Goal: Transaction & Acquisition: Book appointment/travel/reservation

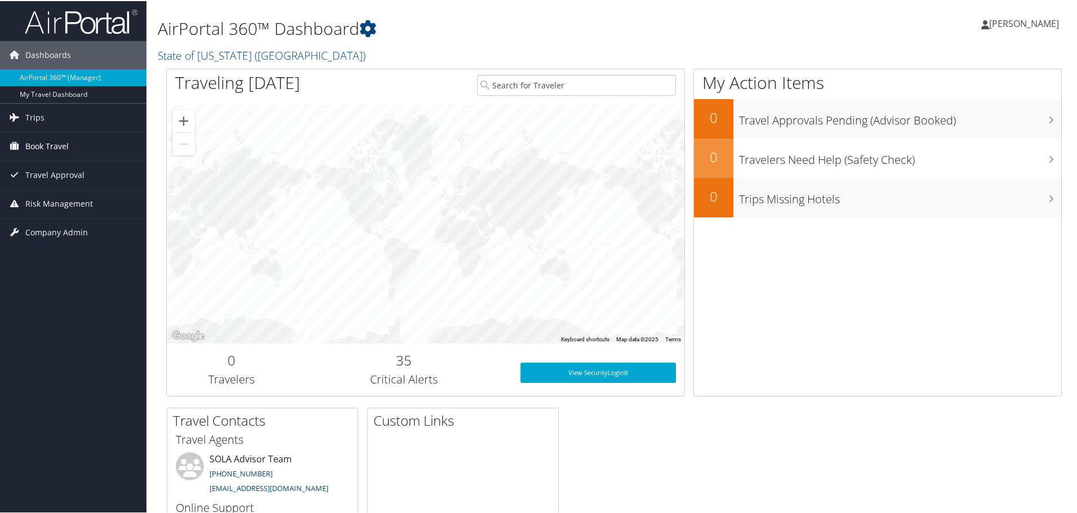
click at [72, 140] on link "Book Travel" at bounding box center [73, 145] width 146 height 28
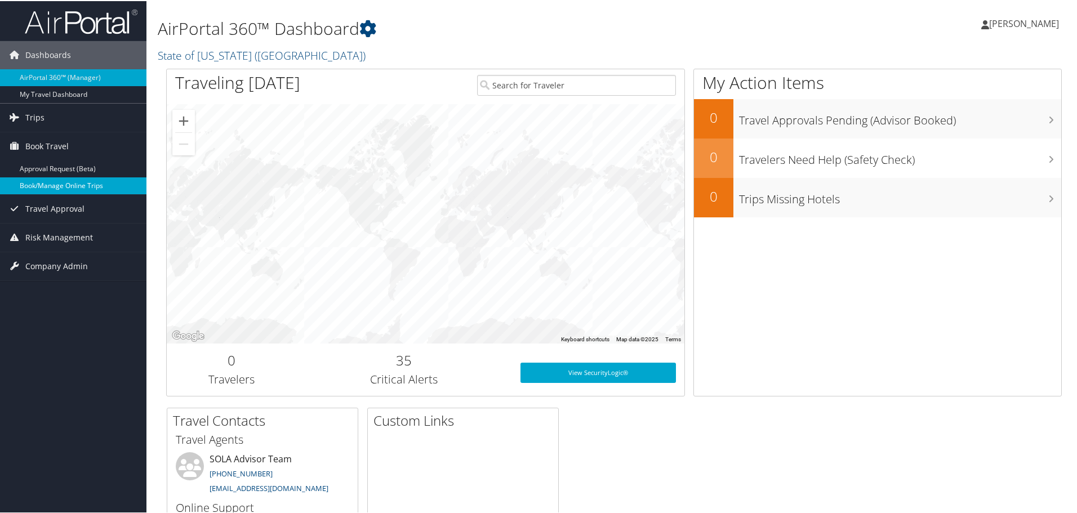
click at [74, 186] on link "Book/Manage Online Trips" at bounding box center [73, 184] width 146 height 17
